Goal: Check status: Check status

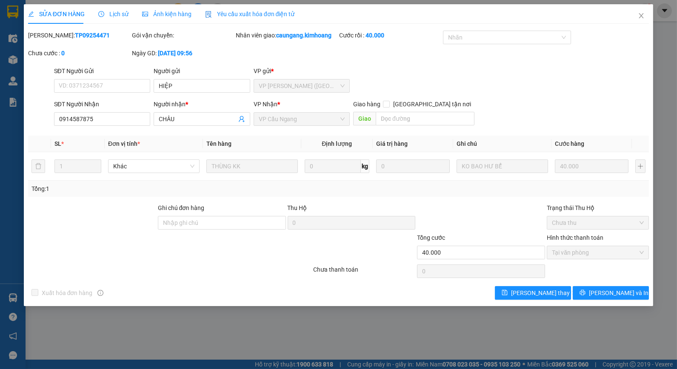
drag, startPoint x: 134, startPoint y: 319, endPoint x: 129, endPoint y: 316, distance: 6.1
click at [134, 320] on div "SỬA ĐƠN HÀNG Lịch sử Ảnh kiện hàng Yêu cầu xuất hóa đơn điện tử Total Paid Fee …" at bounding box center [338, 184] width 677 height 369
drag, startPoint x: 130, startPoint y: 324, endPoint x: 431, endPoint y: 127, distance: 360.1
click at [152, 316] on div "SỬA ĐƠN HÀNG Lịch sử Ảnh kiện hàng Yêu cầu xuất hóa đơn điện tử Total Paid Fee …" at bounding box center [338, 184] width 677 height 369
click at [643, 14] on icon "close" at bounding box center [641, 15] width 5 height 5
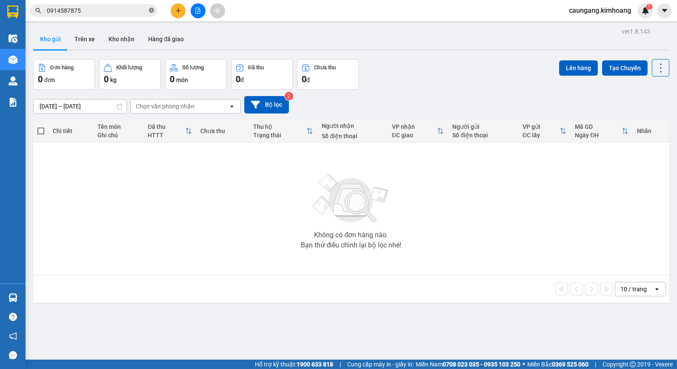
click at [150, 11] on icon "close-circle" at bounding box center [151, 10] width 5 height 5
click at [88, 14] on input "text" at bounding box center [97, 10] width 100 height 9
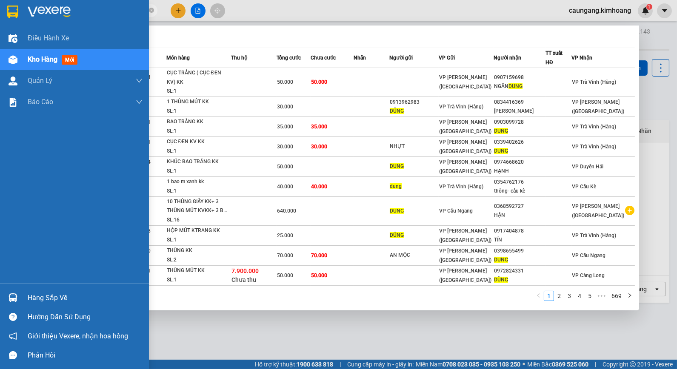
type input "DUNG"
click at [53, 298] on div "Hàng sắp về" at bounding box center [85, 298] width 115 height 13
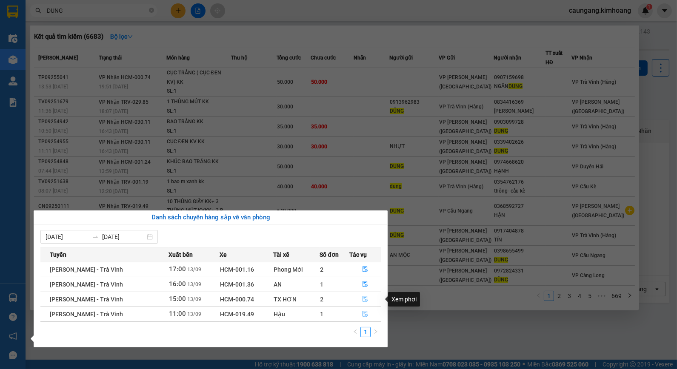
click at [364, 300] on icon "file-done" at bounding box center [365, 299] width 6 height 6
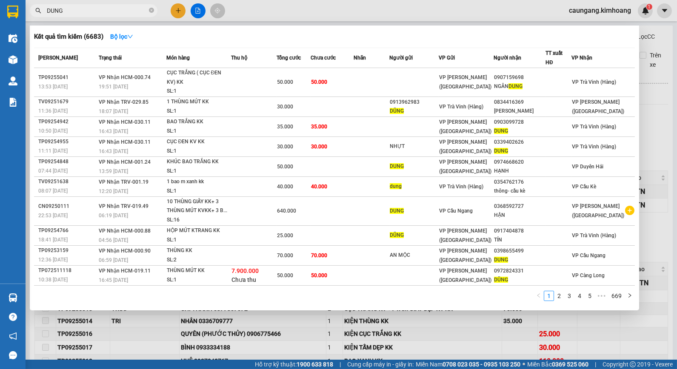
click at [327, 330] on div at bounding box center [338, 184] width 677 height 369
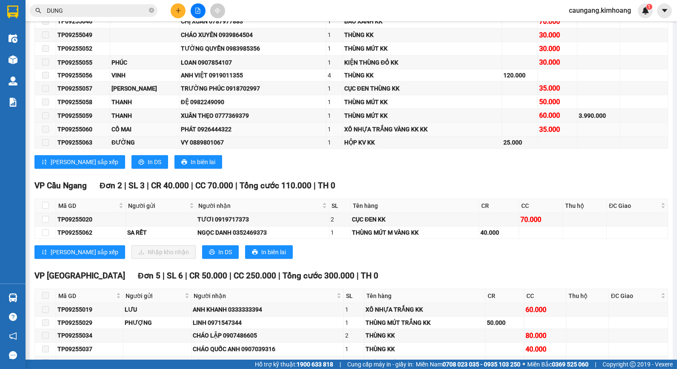
scroll to position [614, 0]
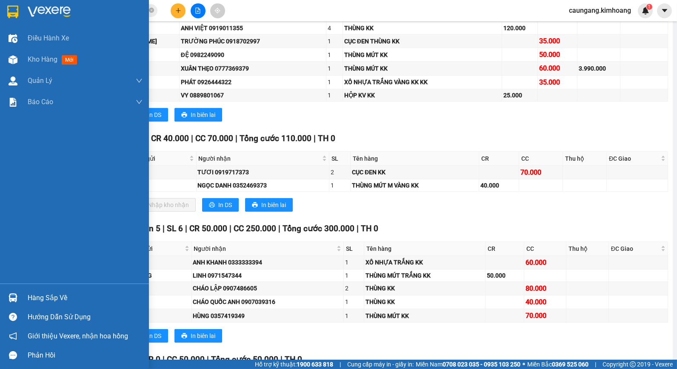
click at [18, 303] on div at bounding box center [13, 297] width 15 height 15
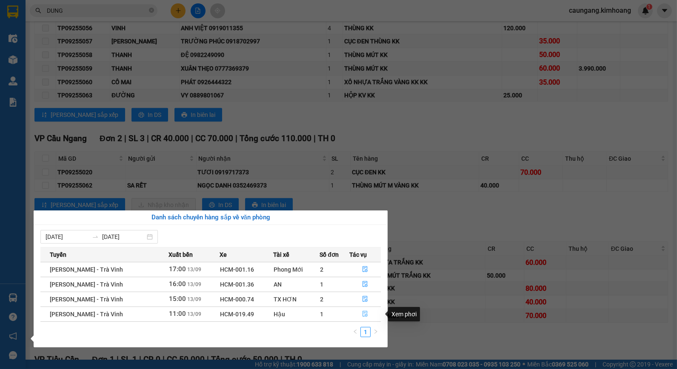
click at [364, 312] on icon "file-done" at bounding box center [365, 314] width 6 height 6
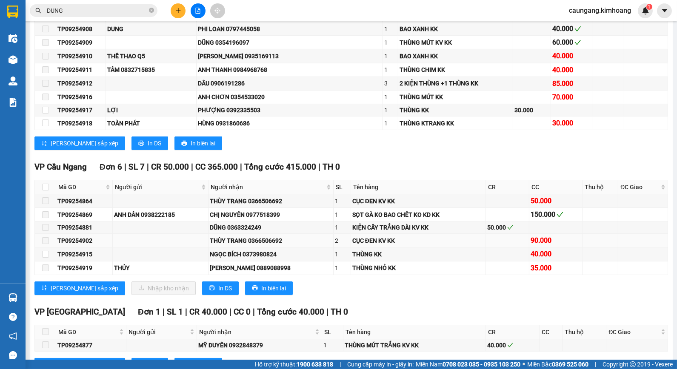
scroll to position [675, 0]
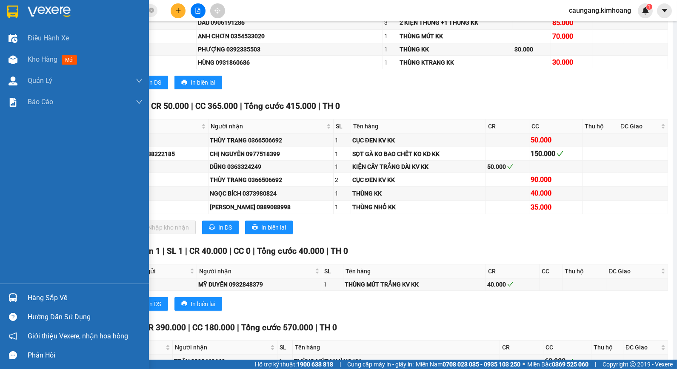
click at [26, 295] on div "Hàng sắp về" at bounding box center [74, 297] width 149 height 19
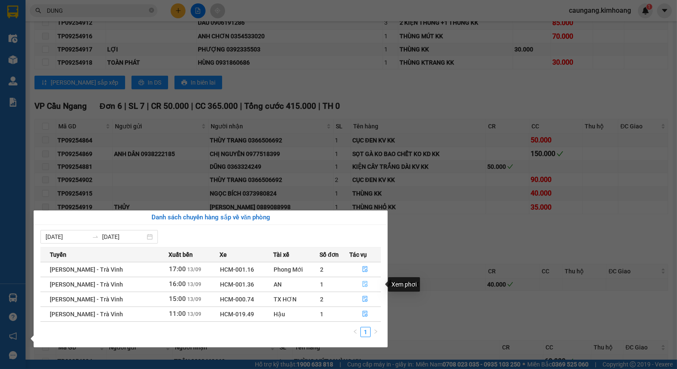
click at [366, 285] on icon "file-done" at bounding box center [365, 284] width 6 height 6
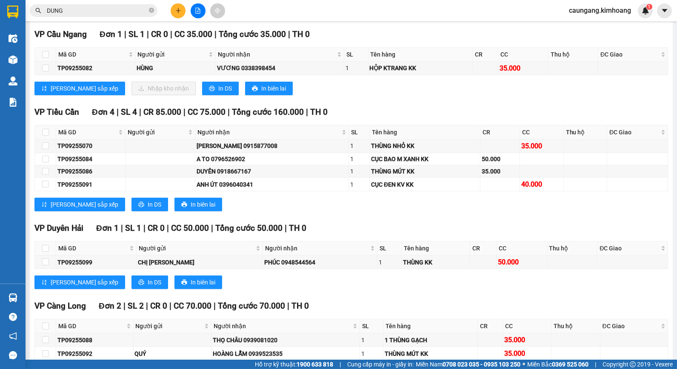
scroll to position [553, 0]
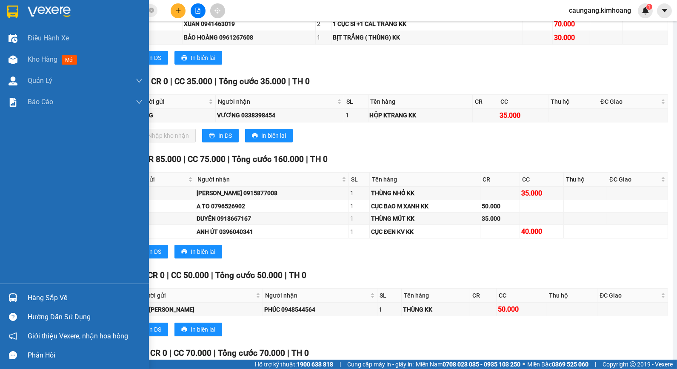
click at [40, 298] on div "Hàng sắp về" at bounding box center [85, 298] width 115 height 13
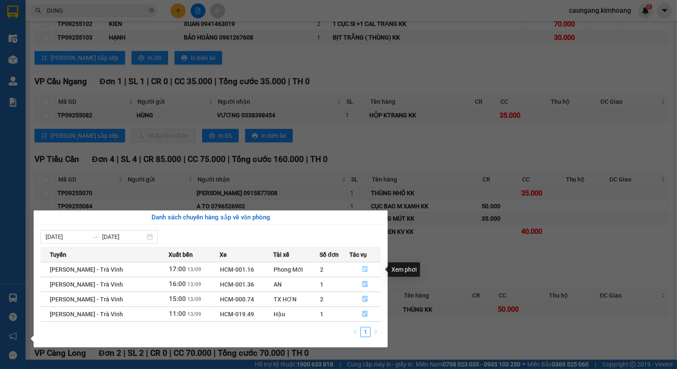
click at [362, 269] on icon "file-done" at bounding box center [365, 269] width 6 height 6
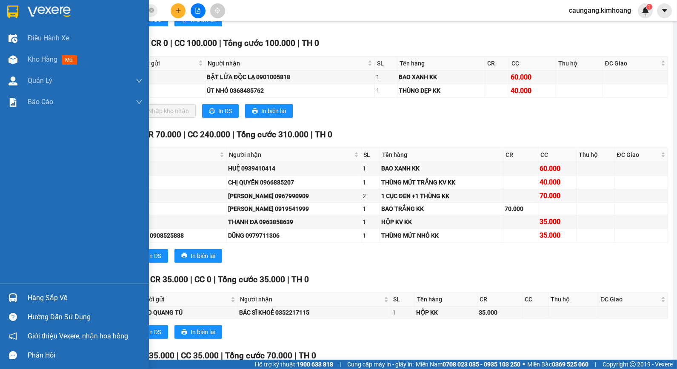
click at [54, 296] on div "Hàng sắp về" at bounding box center [85, 298] width 115 height 13
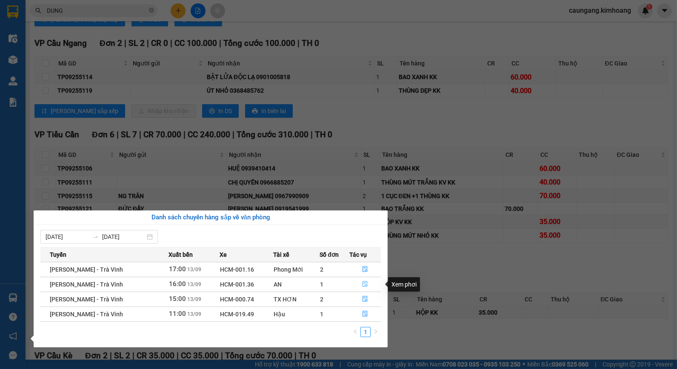
click at [356, 286] on button "button" at bounding box center [365, 285] width 31 height 14
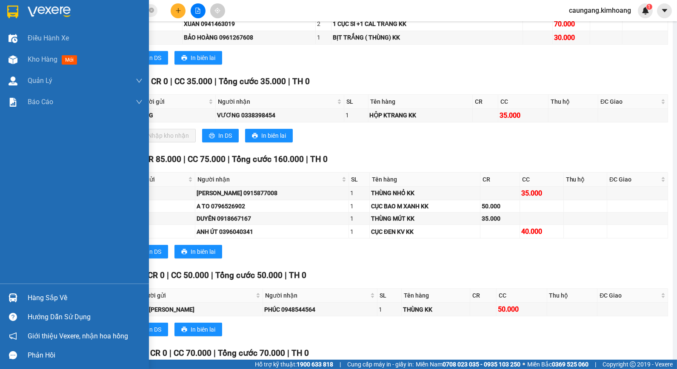
click at [57, 300] on div "Hàng sắp về" at bounding box center [85, 298] width 115 height 13
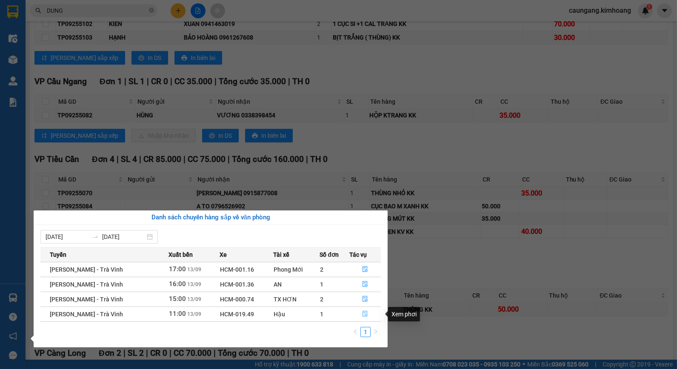
click at [353, 314] on button "button" at bounding box center [365, 314] width 31 height 14
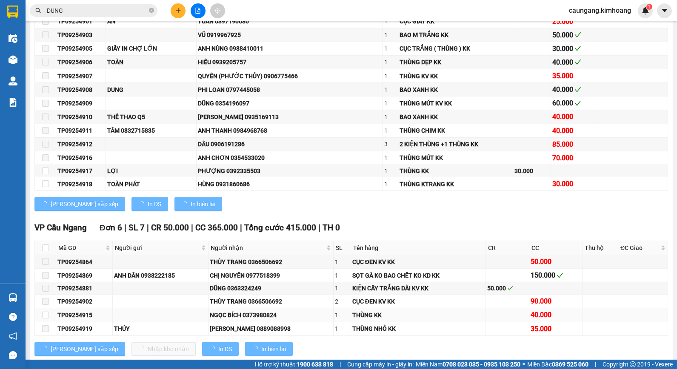
scroll to position [580, 0]
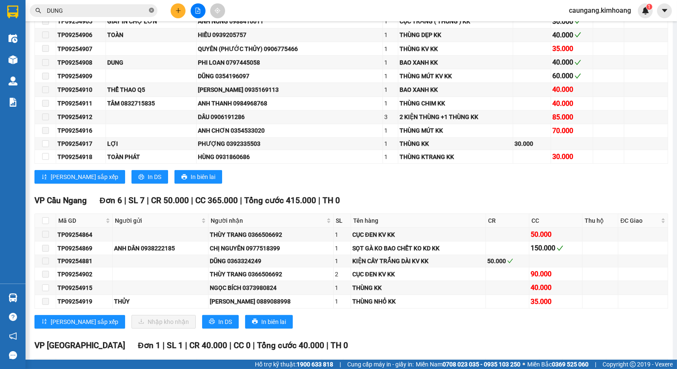
click at [154, 9] on icon "close-circle" at bounding box center [151, 10] width 5 height 5
